Goal: Information Seeking & Learning: Check status

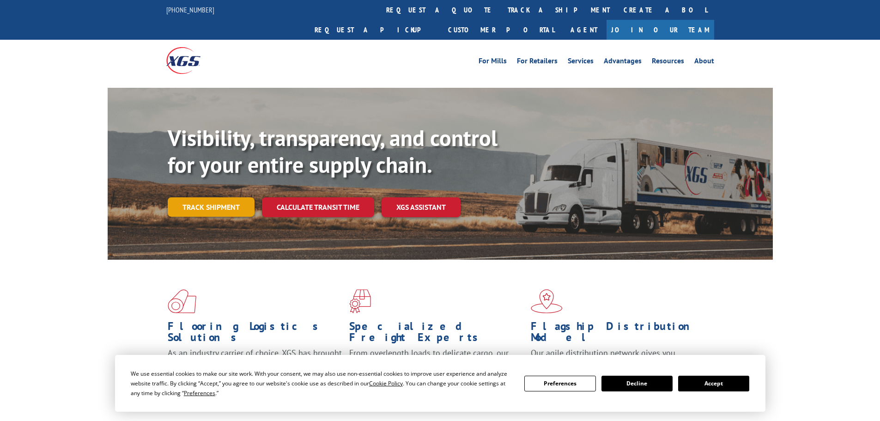
click at [194, 197] on link "Track shipment" at bounding box center [211, 206] width 87 height 19
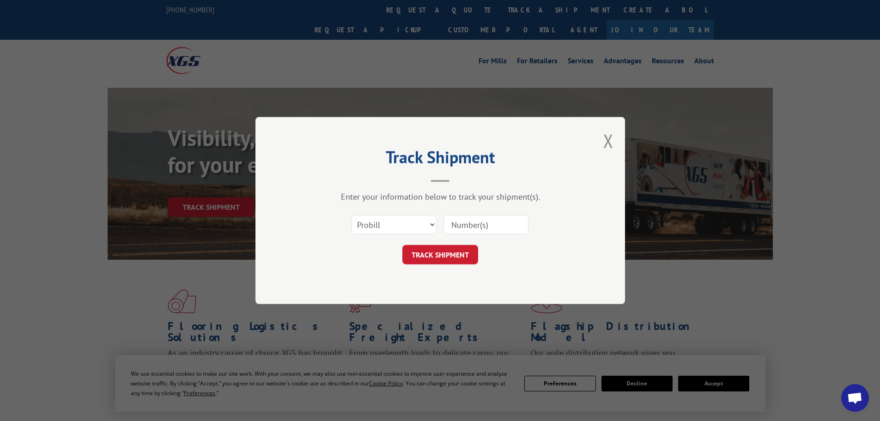
click at [455, 220] on input at bounding box center [486, 224] width 85 height 19
paste input "2868295"
type input "2868295"
click at [427, 257] on button "TRACK SHIPMENT" at bounding box center [440, 254] width 76 height 19
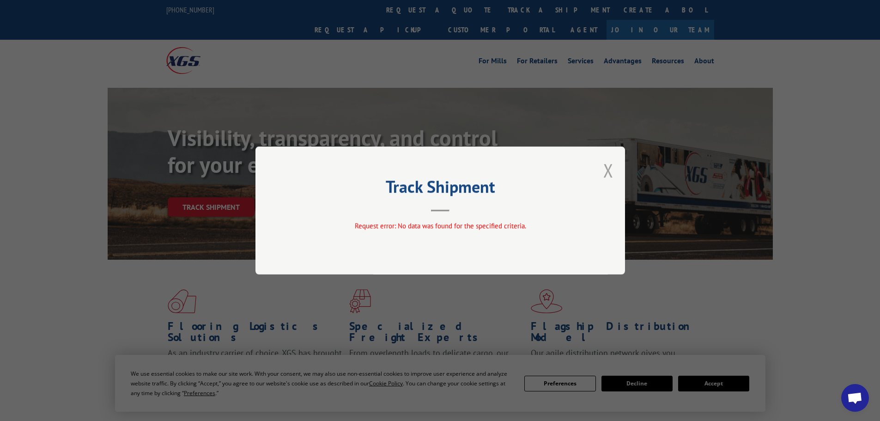
click at [604, 172] on button "Close modal" at bounding box center [608, 170] width 10 height 24
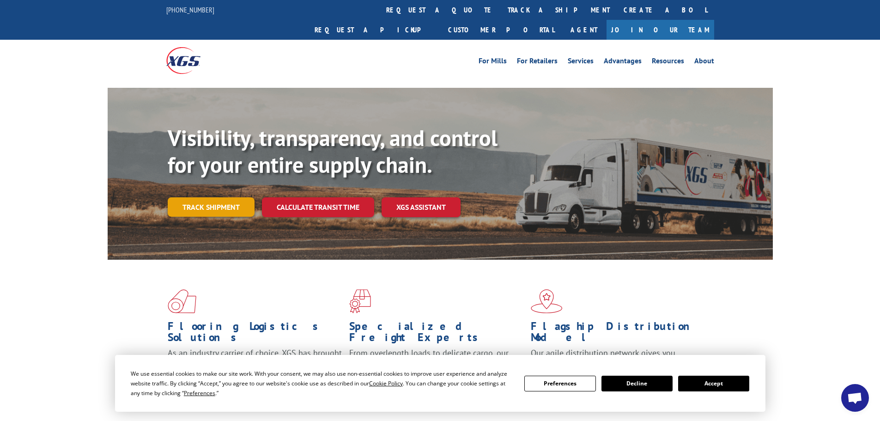
click at [232, 197] on link "Track shipment" at bounding box center [211, 206] width 87 height 19
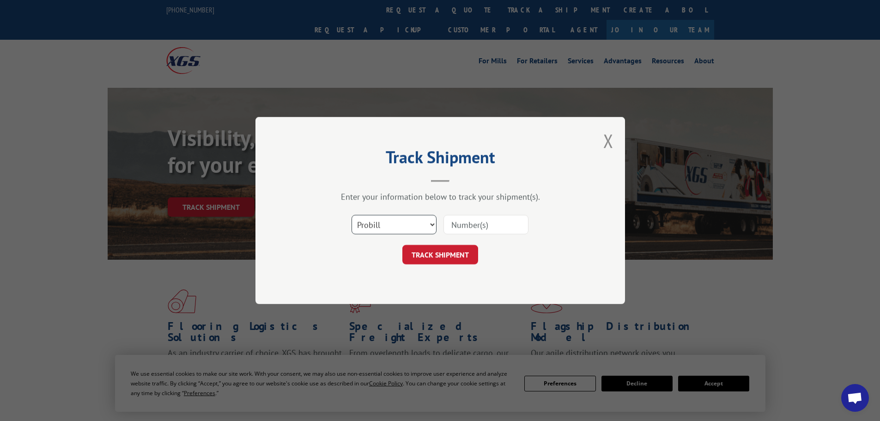
click at [425, 225] on select "Select category... Probill BOL PO" at bounding box center [394, 224] width 85 height 19
select select "bol"
click at [352, 215] on select "Select category... Probill BOL PO" at bounding box center [394, 224] width 85 height 19
click at [474, 231] on input at bounding box center [486, 224] width 85 height 19
paste input "2868295"
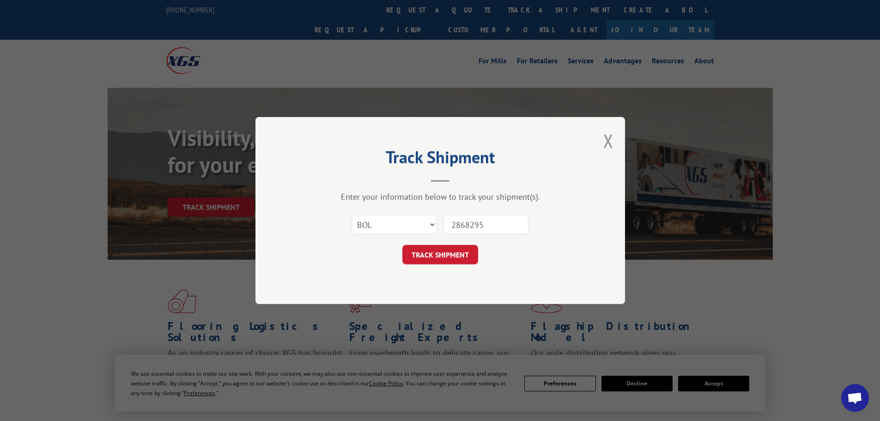
type input "2868295"
click at [425, 244] on form "Select category... Probill BOL PO 2868295 TRACK SHIPMENT" at bounding box center [440, 236] width 277 height 55
click at [427, 256] on button "TRACK SHIPMENT" at bounding box center [440, 254] width 76 height 19
